Goal: Check status: Check status

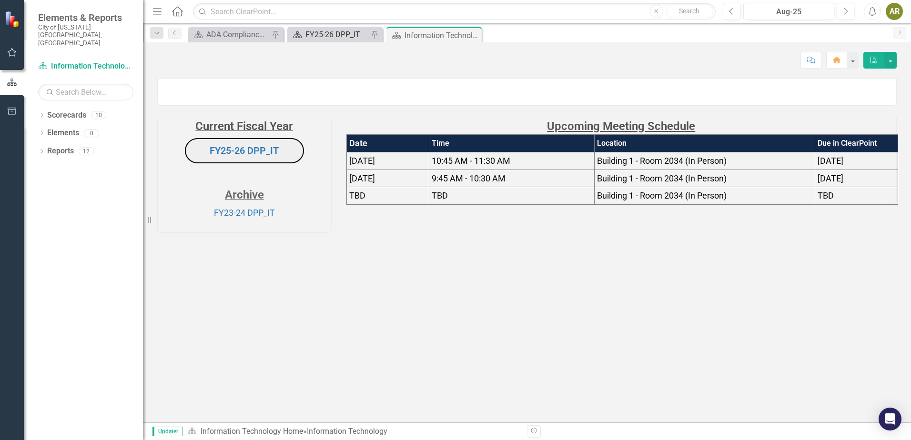
click at [331, 34] on div "FY25-26 DPP_IT" at bounding box center [336, 35] width 63 height 12
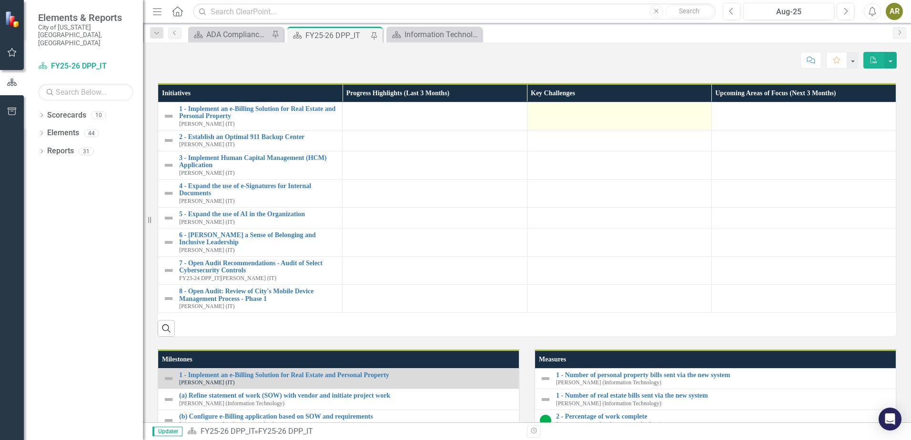
scroll to position [333, 0]
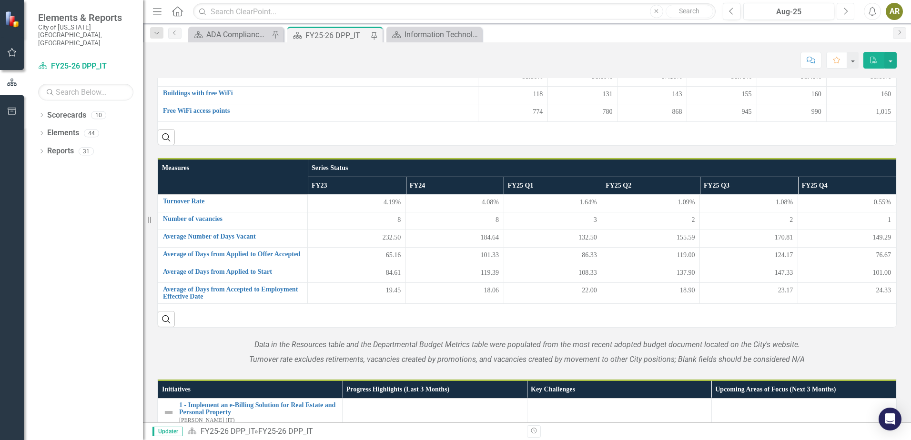
click at [840, 10] on button "Next" at bounding box center [845, 11] width 18 height 17
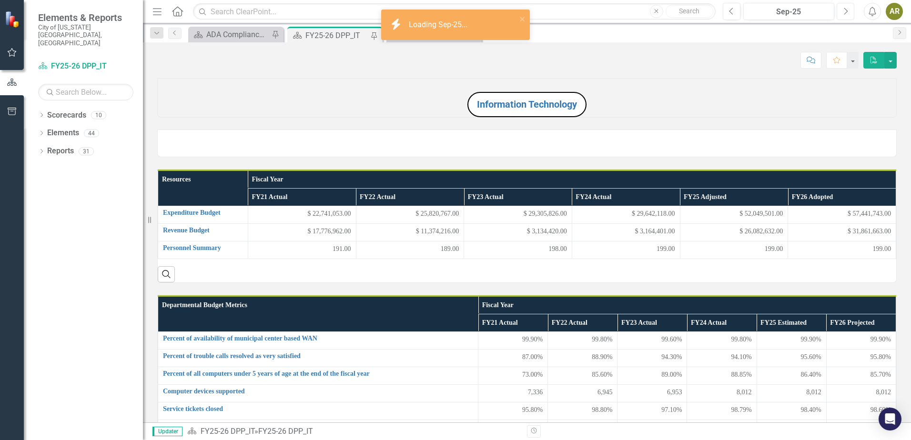
click at [850, 12] on button "Next" at bounding box center [845, 11] width 18 height 17
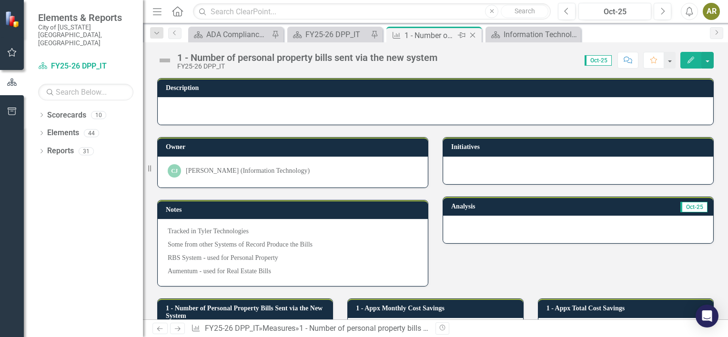
click at [474, 34] on icon "Close" at bounding box center [473, 35] width 10 height 8
